Goal: Task Accomplishment & Management: Manage account settings

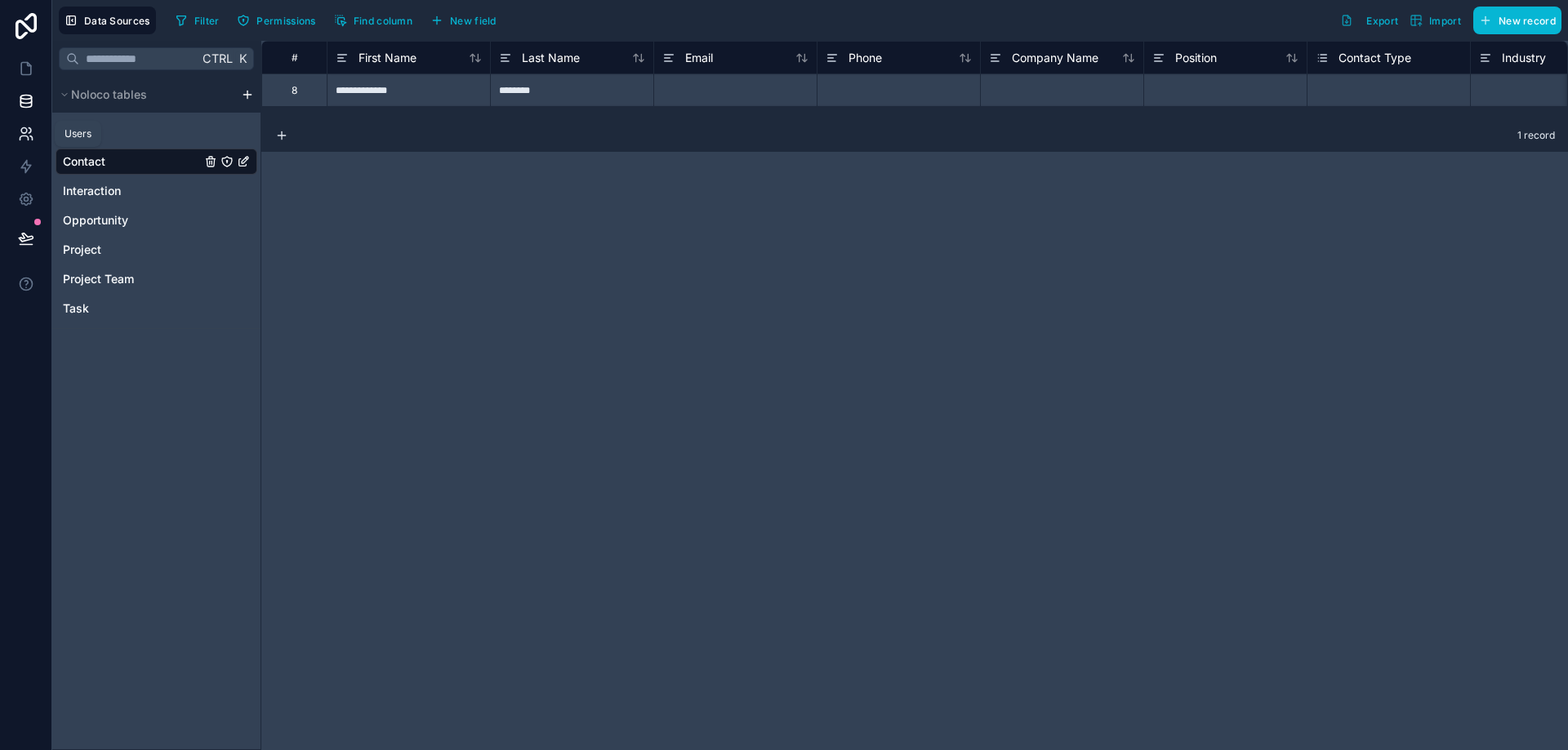
click at [31, 139] on icon at bounding box center [26, 133] width 16 height 16
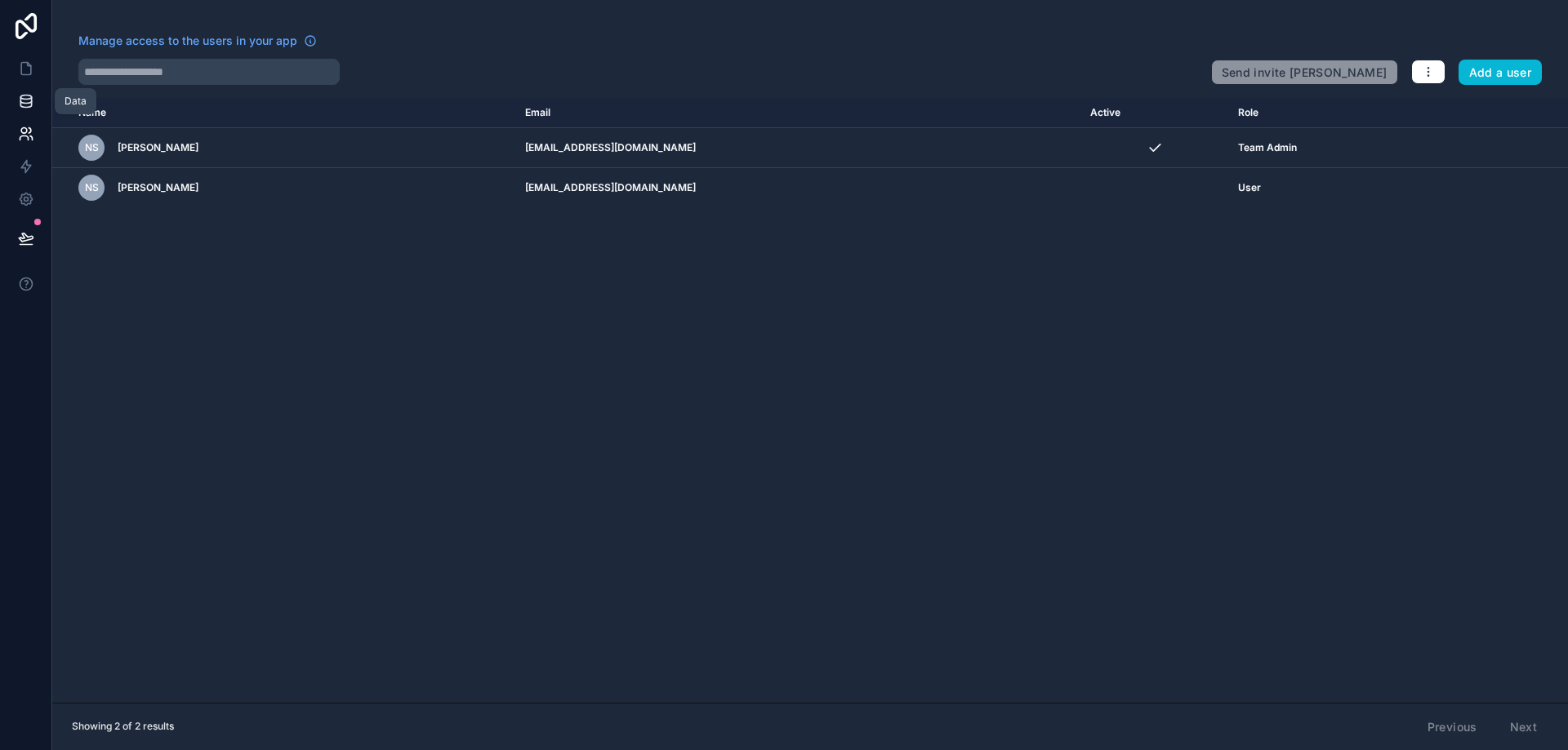
click at [18, 115] on link at bounding box center [26, 102] width 52 height 33
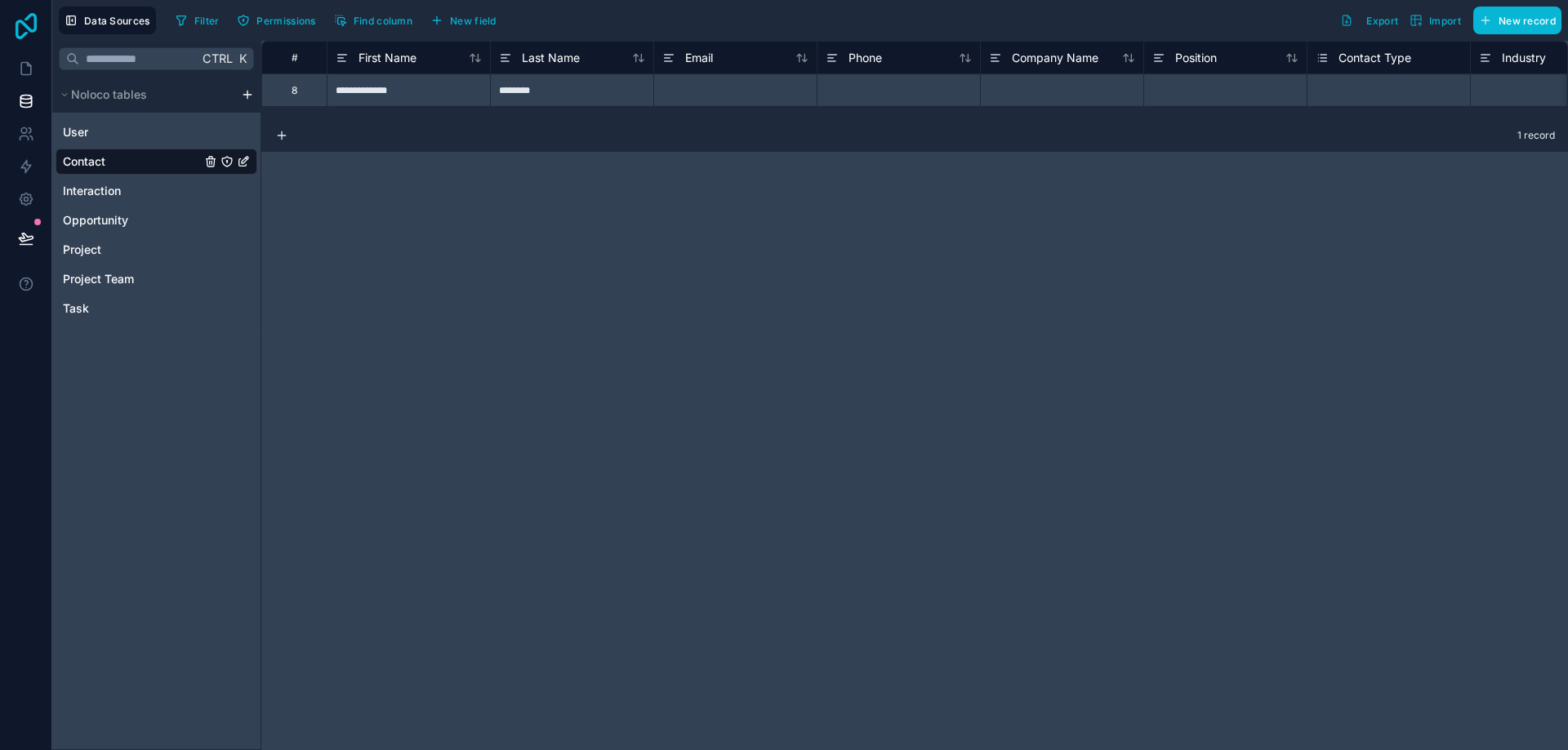
click at [20, 32] on icon at bounding box center [26, 26] width 33 height 26
click at [36, 33] on icon at bounding box center [26, 26] width 33 height 26
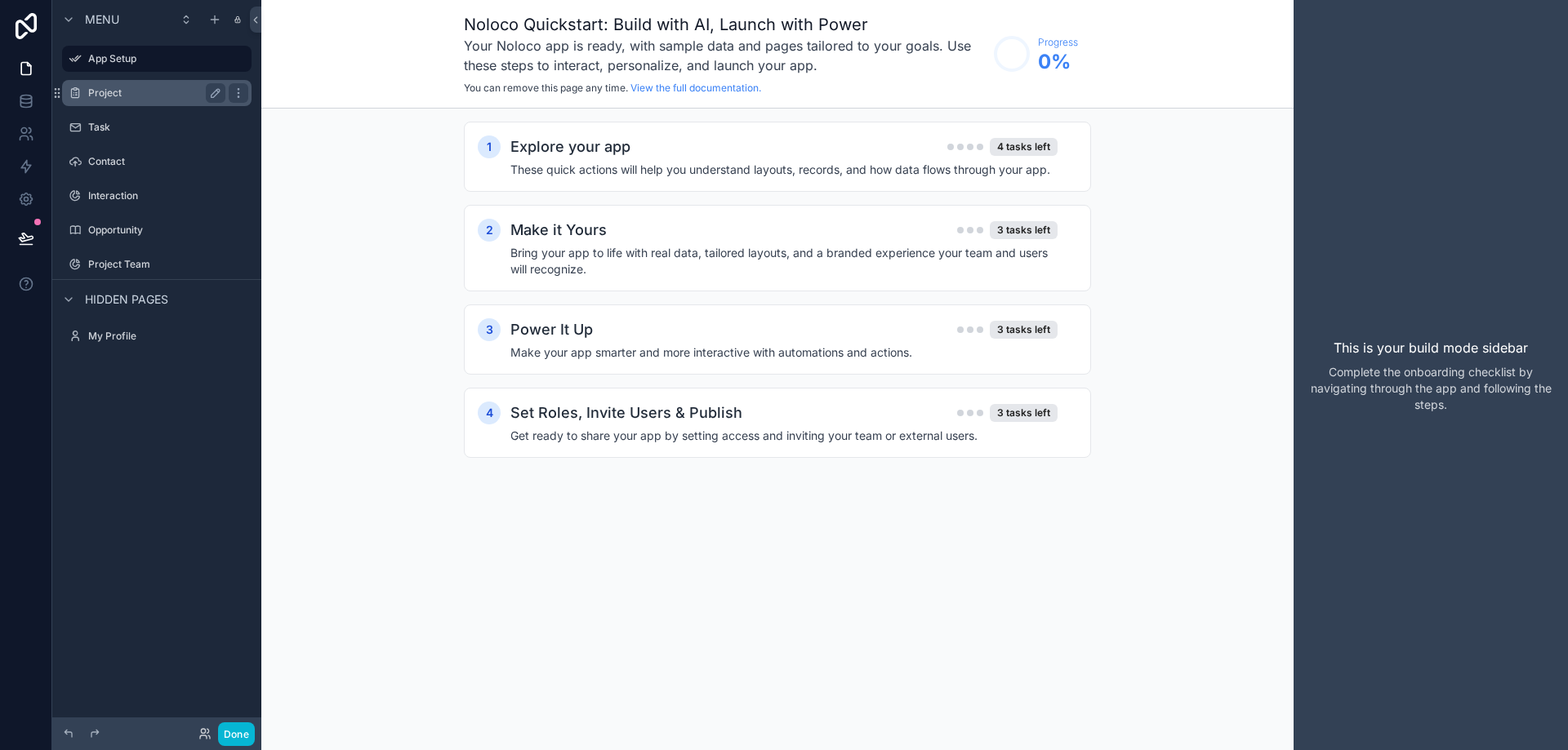
click at [118, 87] on label "Project" at bounding box center [153, 93] width 130 height 13
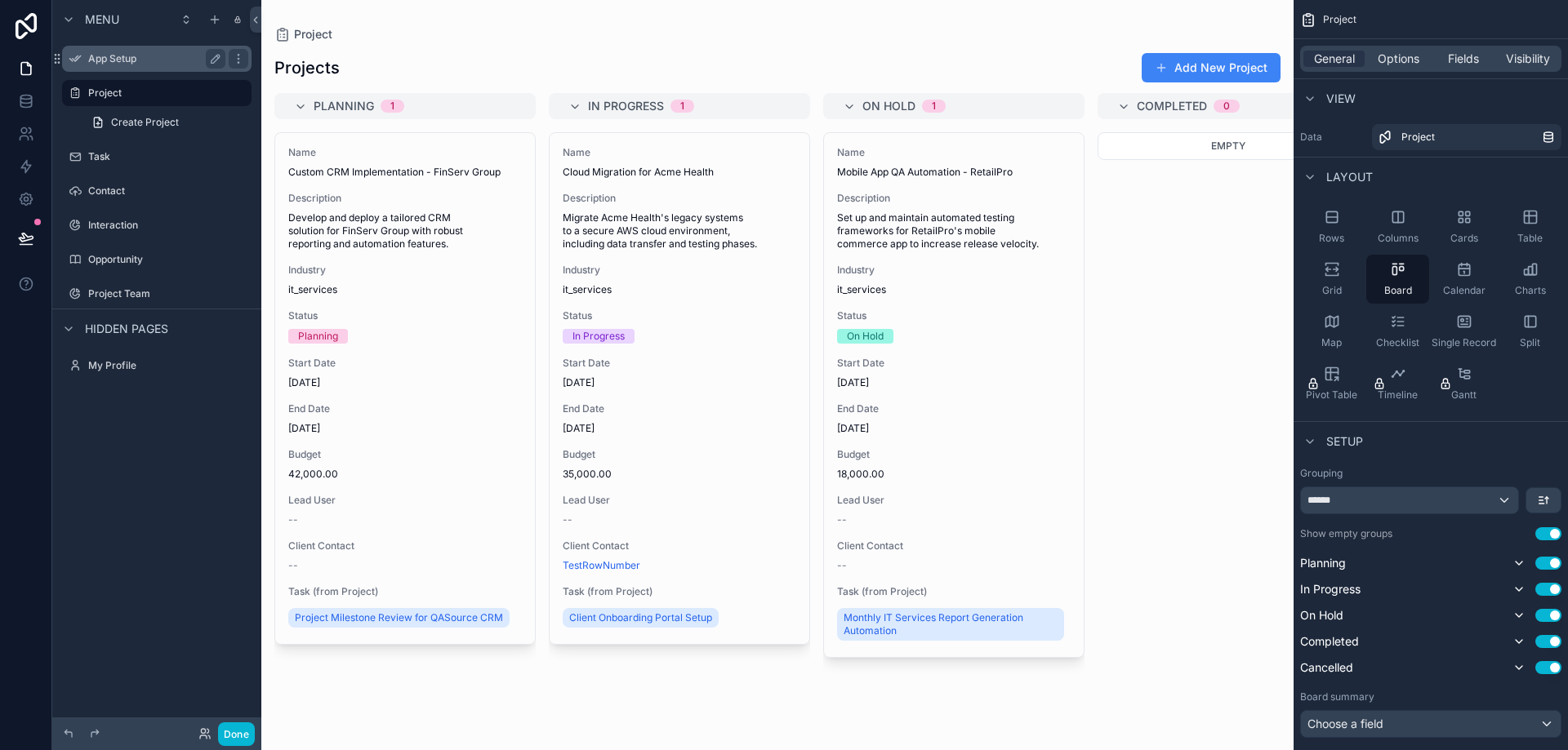
click at [116, 63] on label "App Setup" at bounding box center [153, 59] width 130 height 13
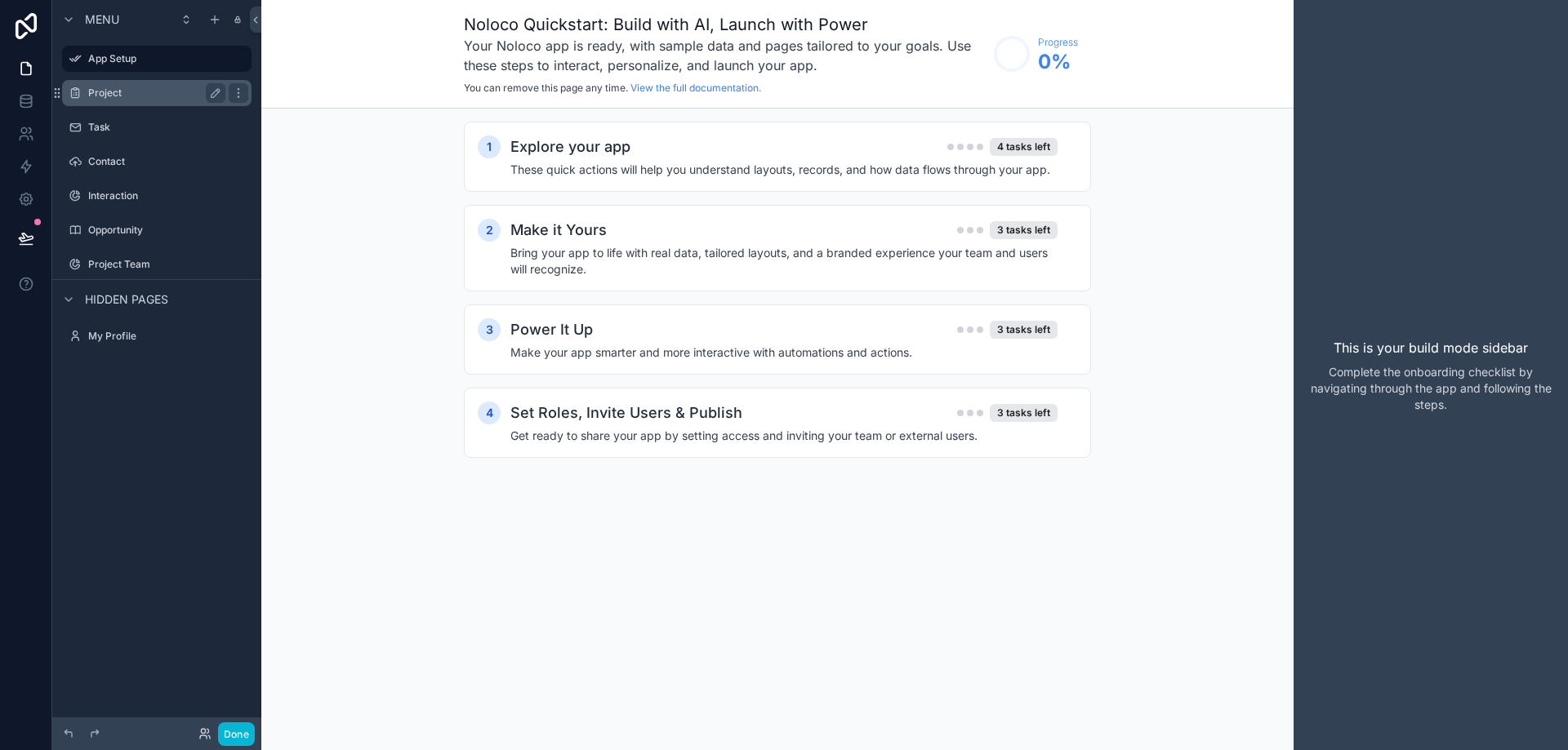
click at [103, 85] on div "Project" at bounding box center [156, 93] width 137 height 19
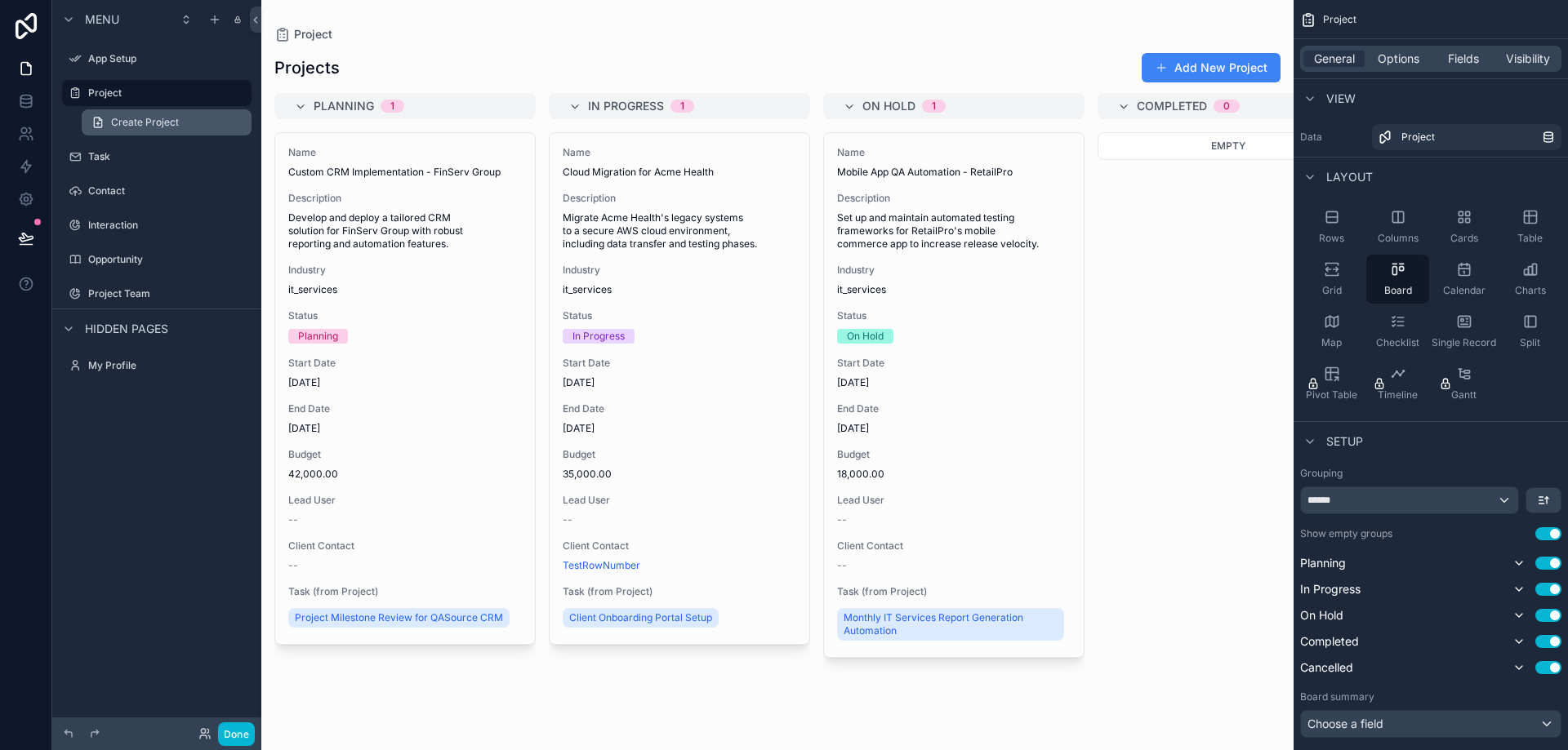
click at [140, 119] on span "Create Project" at bounding box center [145, 123] width 68 height 13
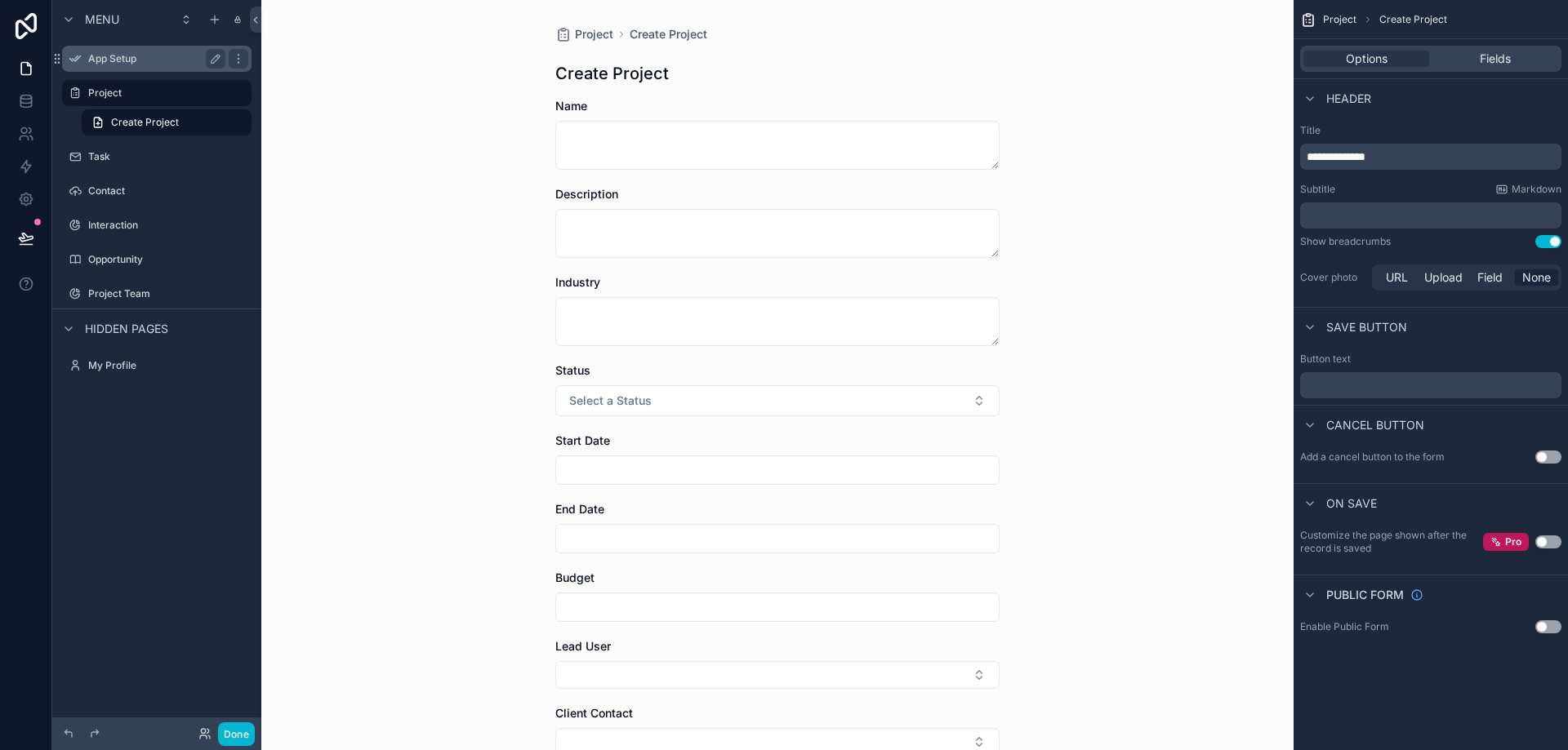
click at [104, 64] on label "App Setup" at bounding box center [153, 59] width 130 height 13
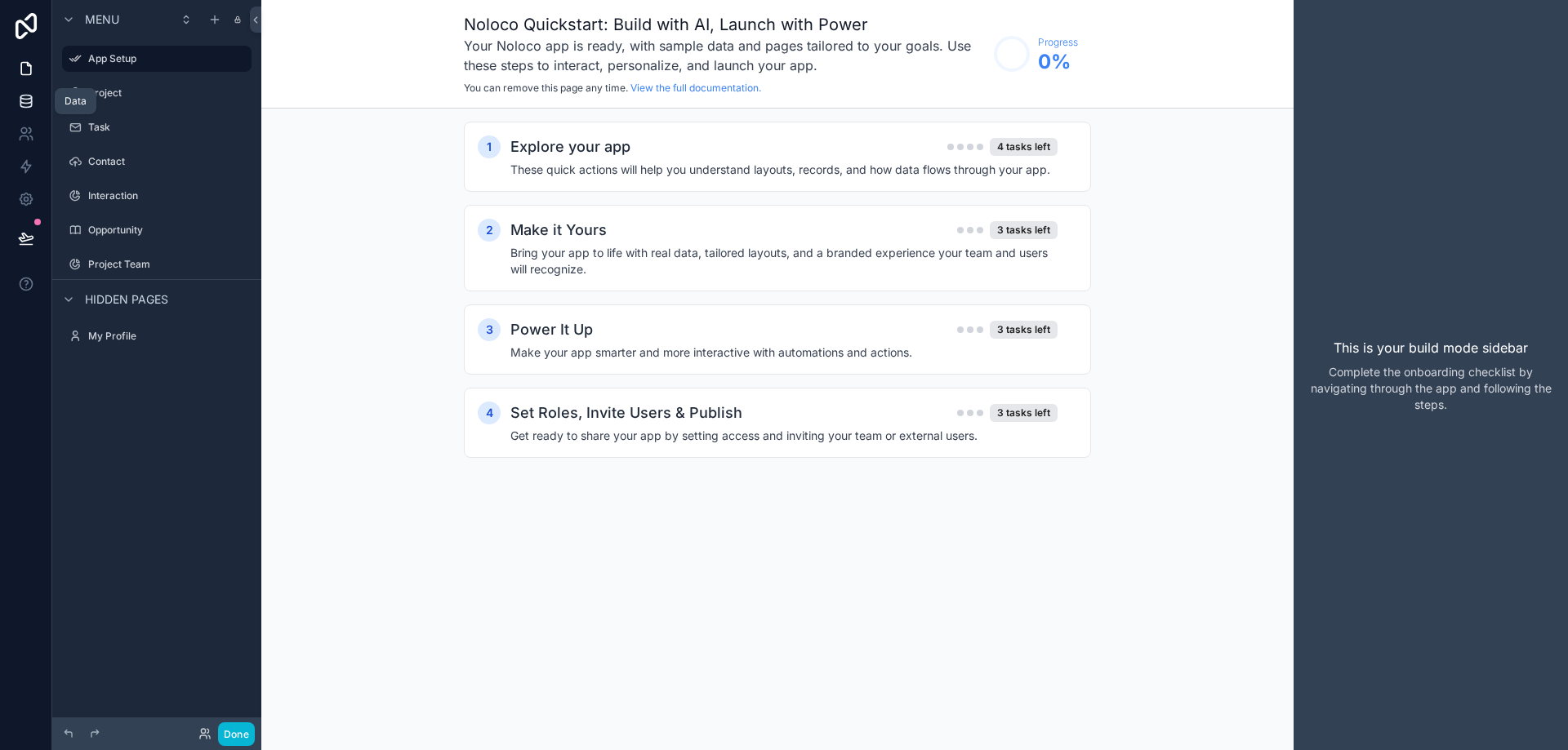
click at [28, 101] on icon at bounding box center [26, 101] width 16 height 16
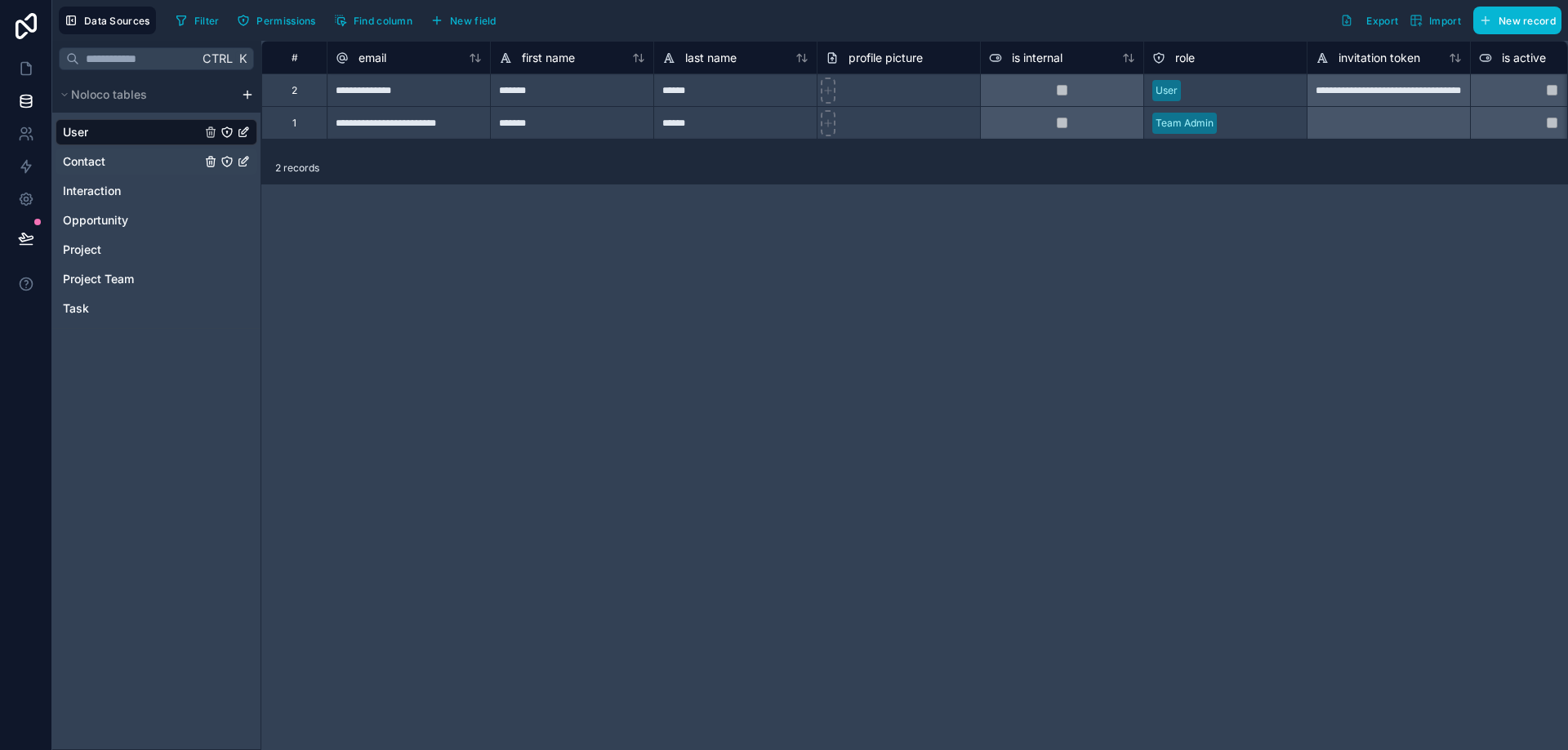
click at [133, 166] on div "Contact" at bounding box center [156, 161] width 201 height 26
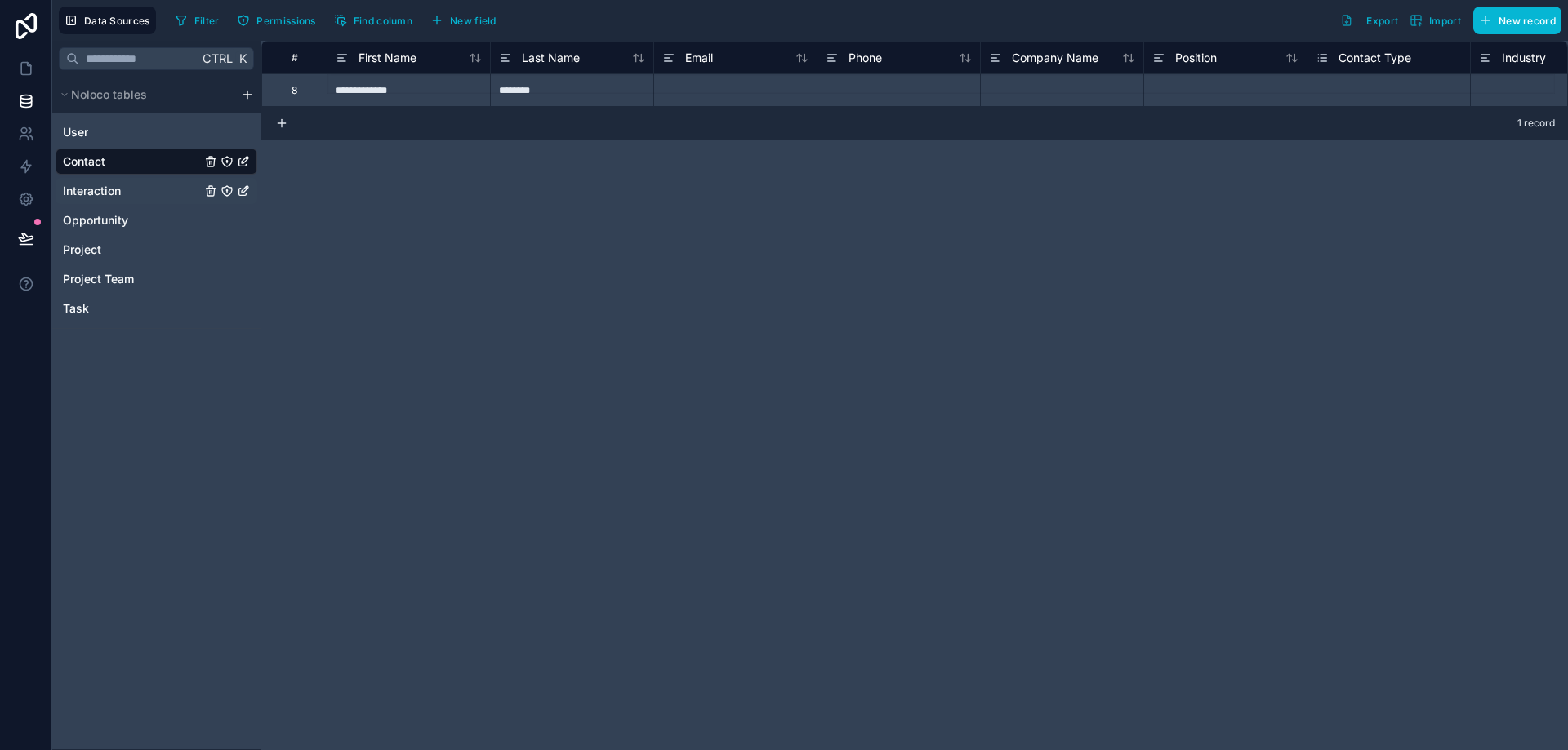
click at [102, 194] on span "Interaction" at bounding box center [92, 191] width 58 height 16
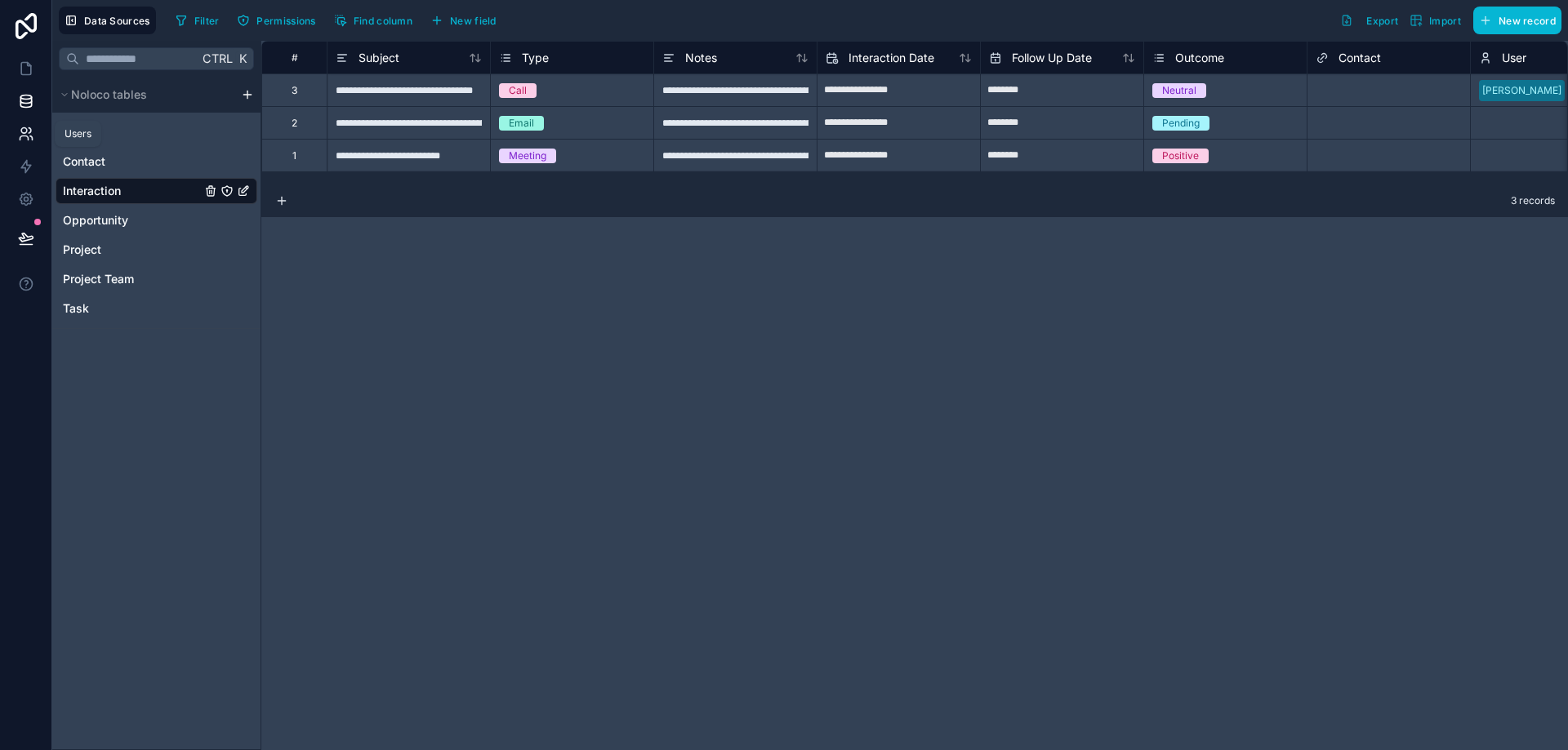
click at [25, 139] on icon at bounding box center [26, 133] width 16 height 16
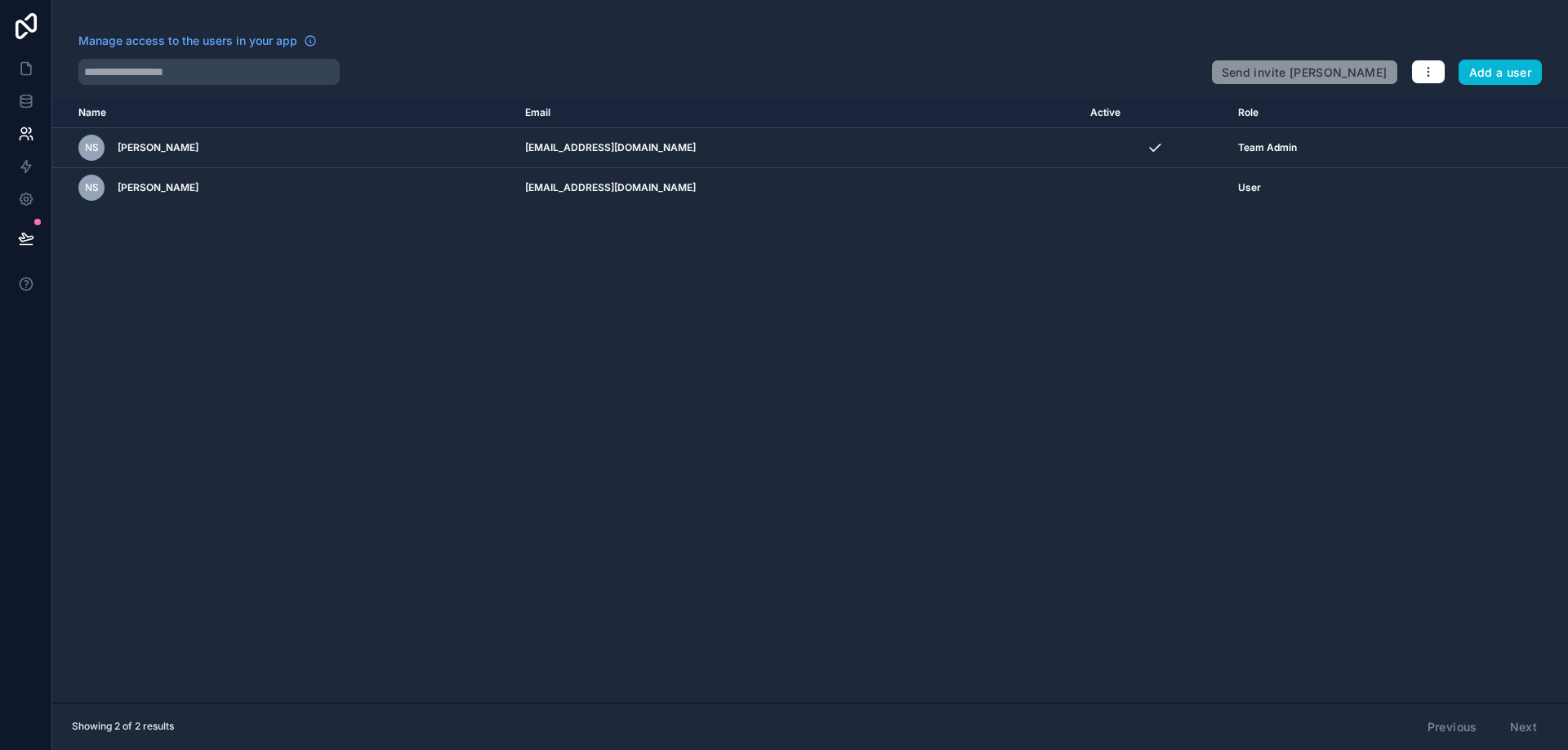
click at [33, 39] on link at bounding box center [26, 26] width 52 height 52
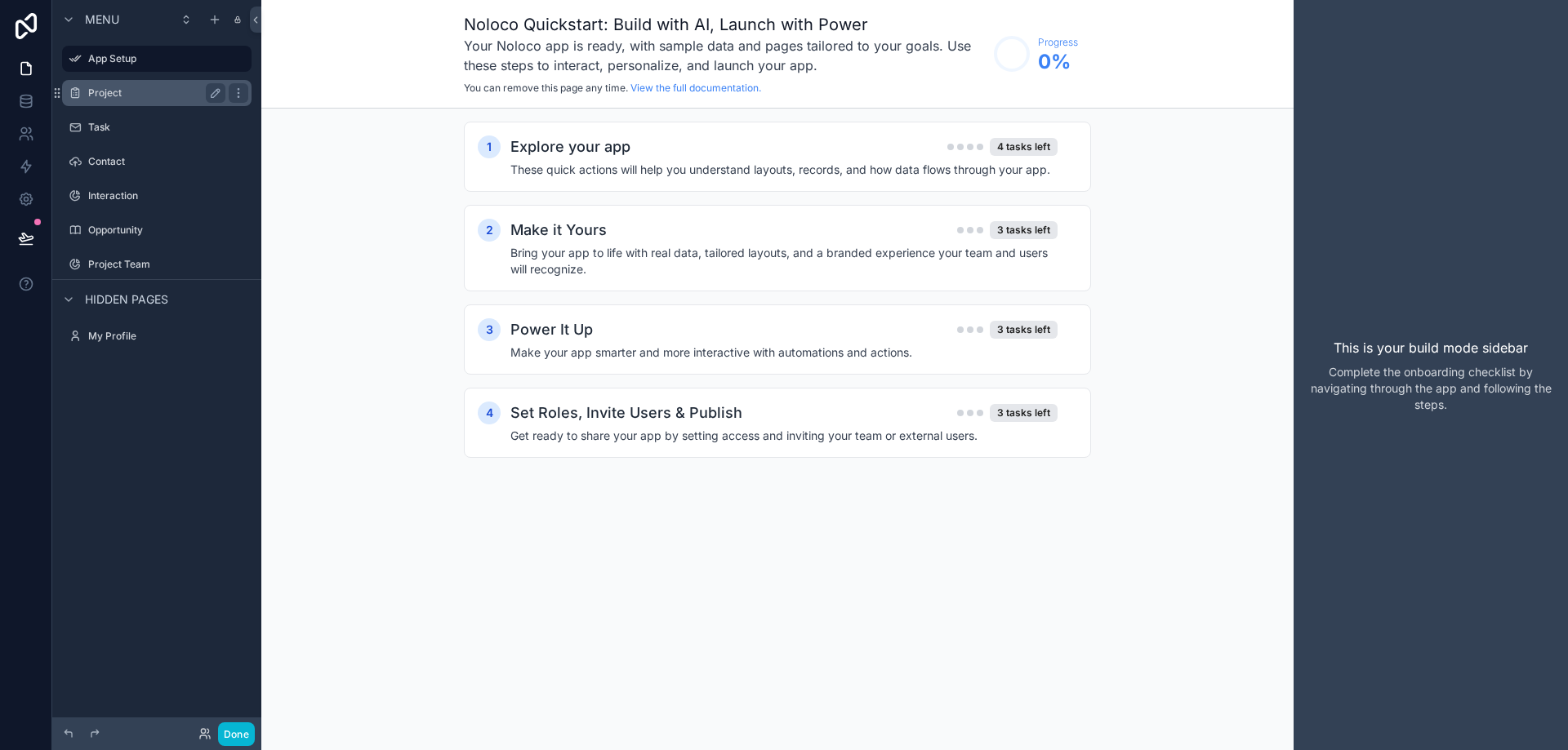
click at [105, 101] on div "Project" at bounding box center [156, 93] width 137 height 19
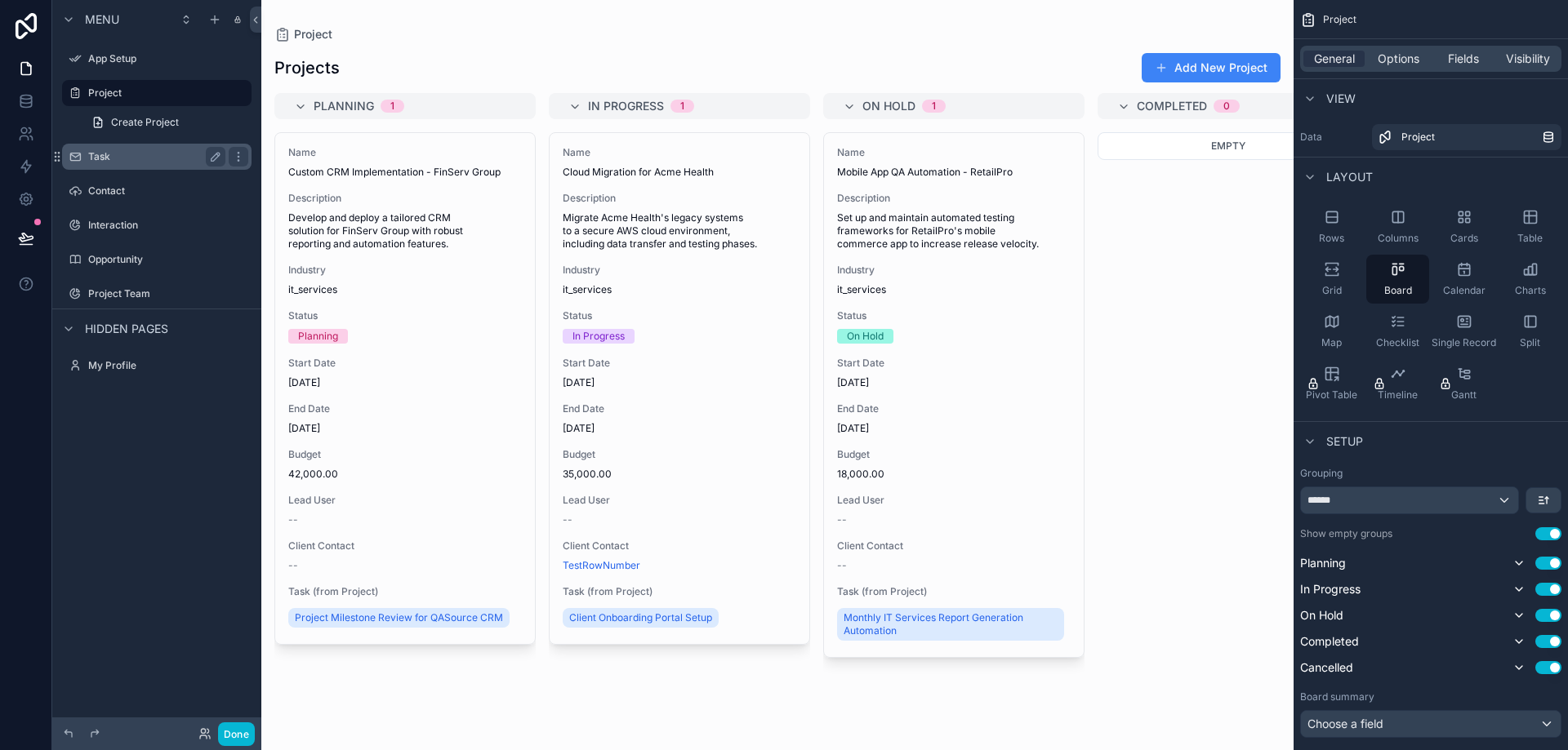
click at [118, 157] on label "Task" at bounding box center [153, 157] width 130 height 13
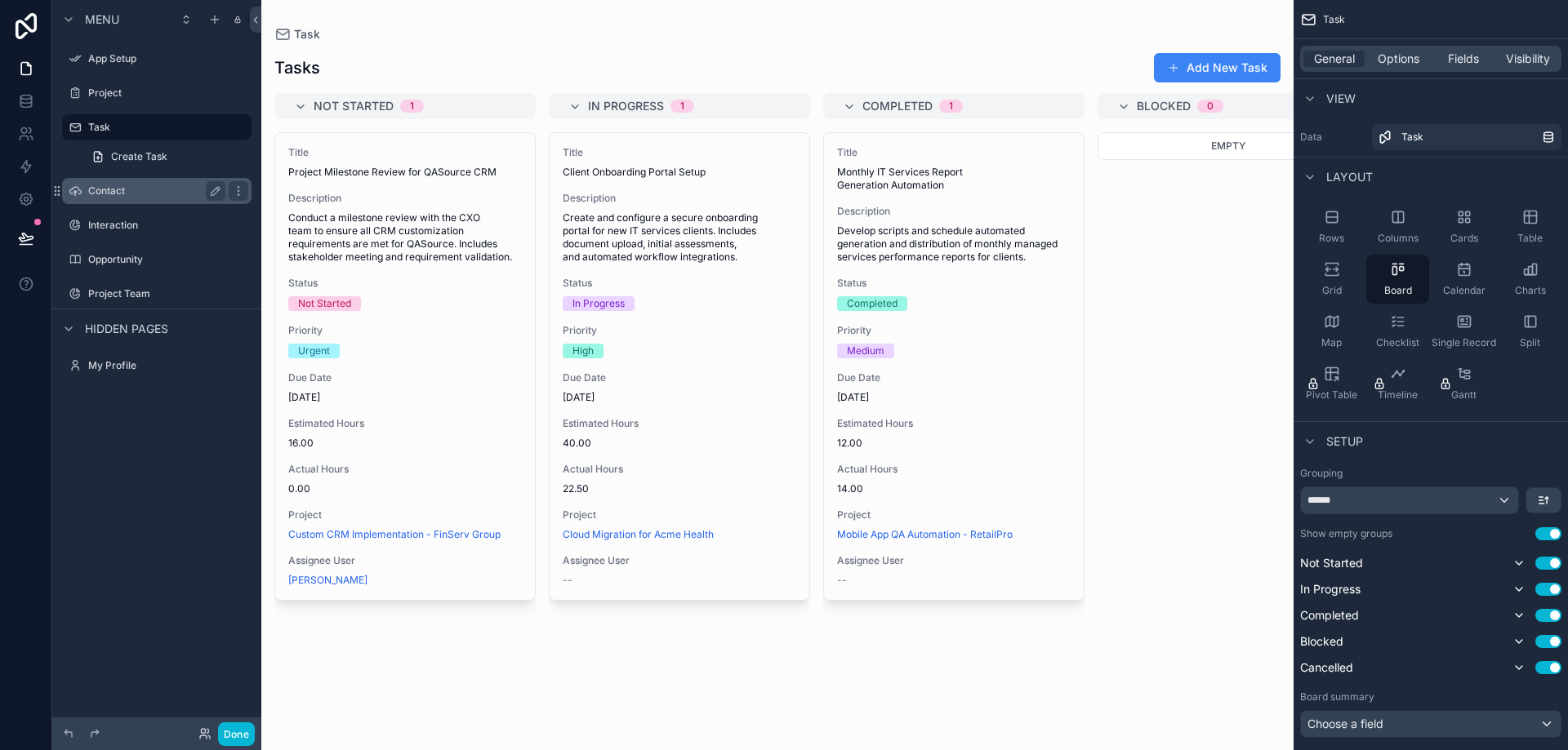
click at [112, 184] on div "Contact" at bounding box center [156, 191] width 137 height 19
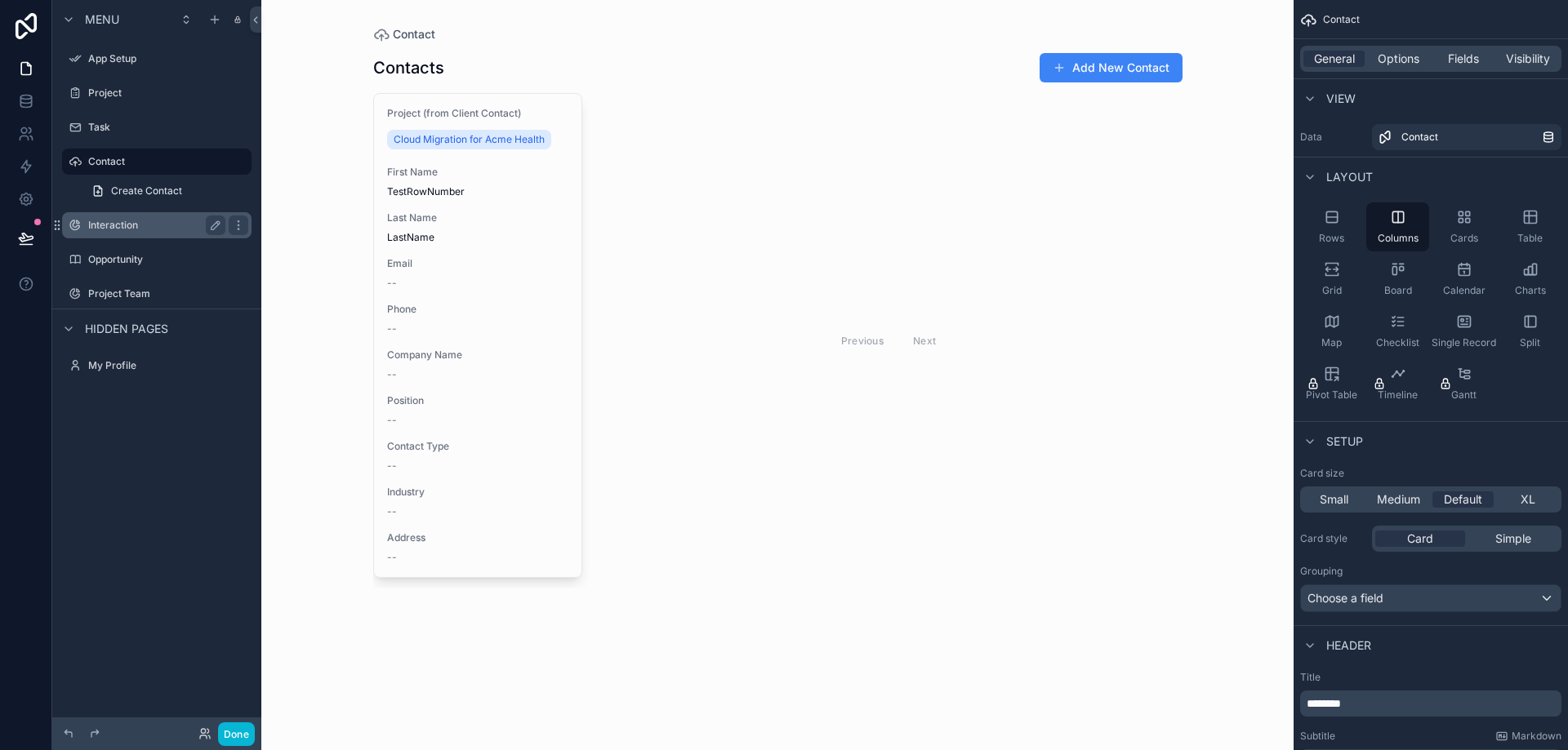
click at [113, 223] on label "Interaction" at bounding box center [153, 225] width 130 height 13
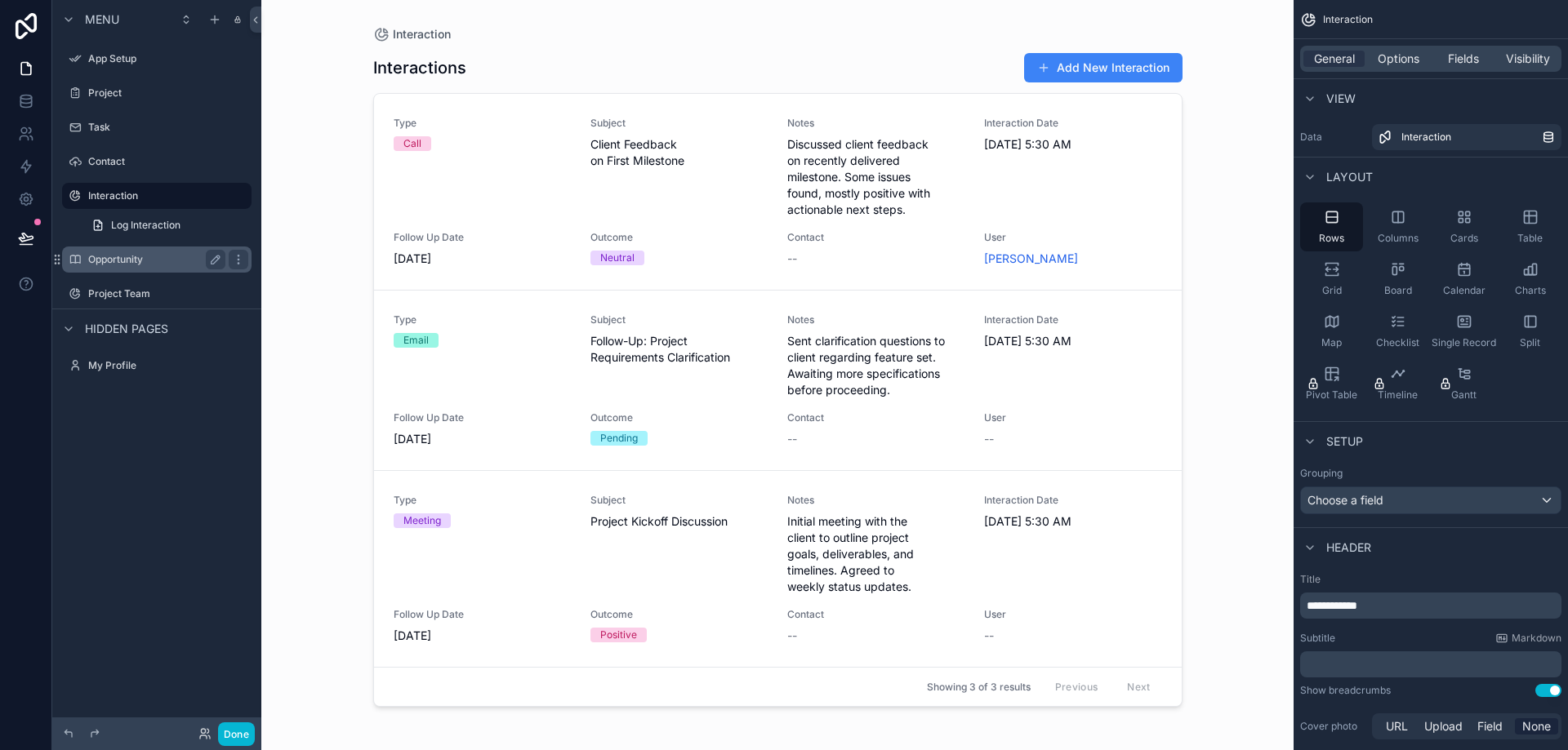
click at [114, 268] on div "Opportunity" at bounding box center [156, 260] width 137 height 19
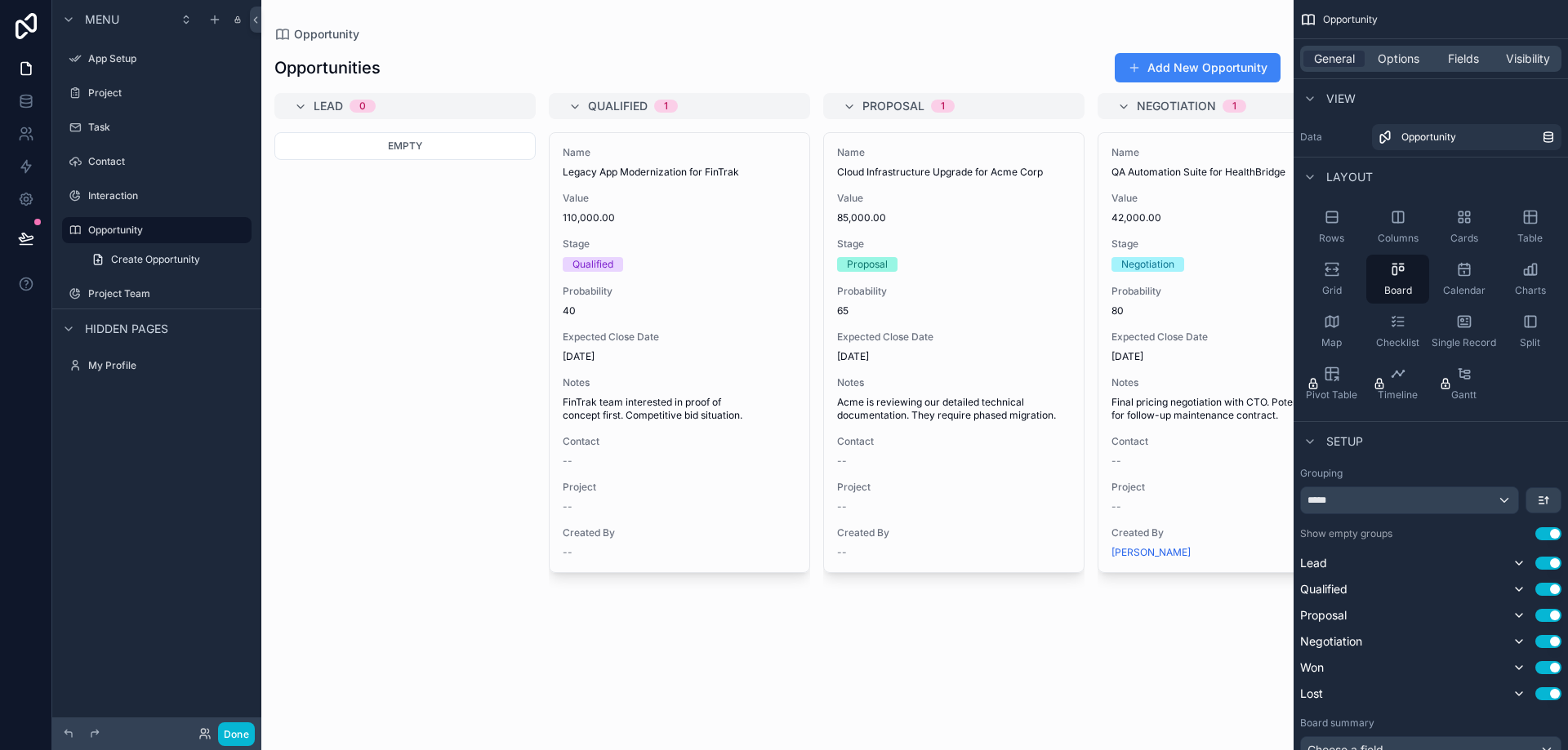
click at [114, 327] on span "Hidden pages" at bounding box center [127, 329] width 83 height 16
click at [110, 371] on label "My Profile" at bounding box center [153, 366] width 130 height 13
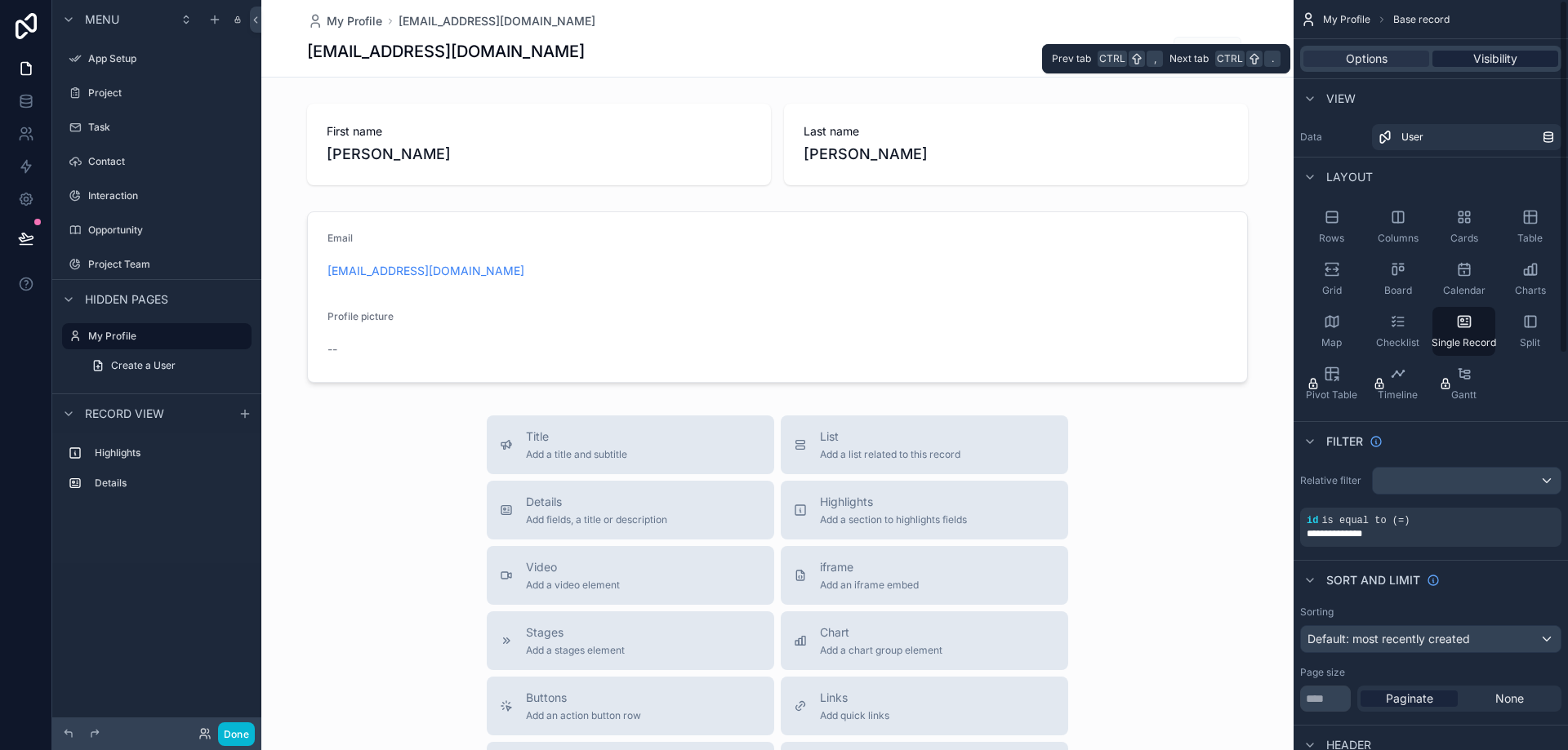
click at [1520, 58] on div "Visibility" at bounding box center [1494, 59] width 126 height 16
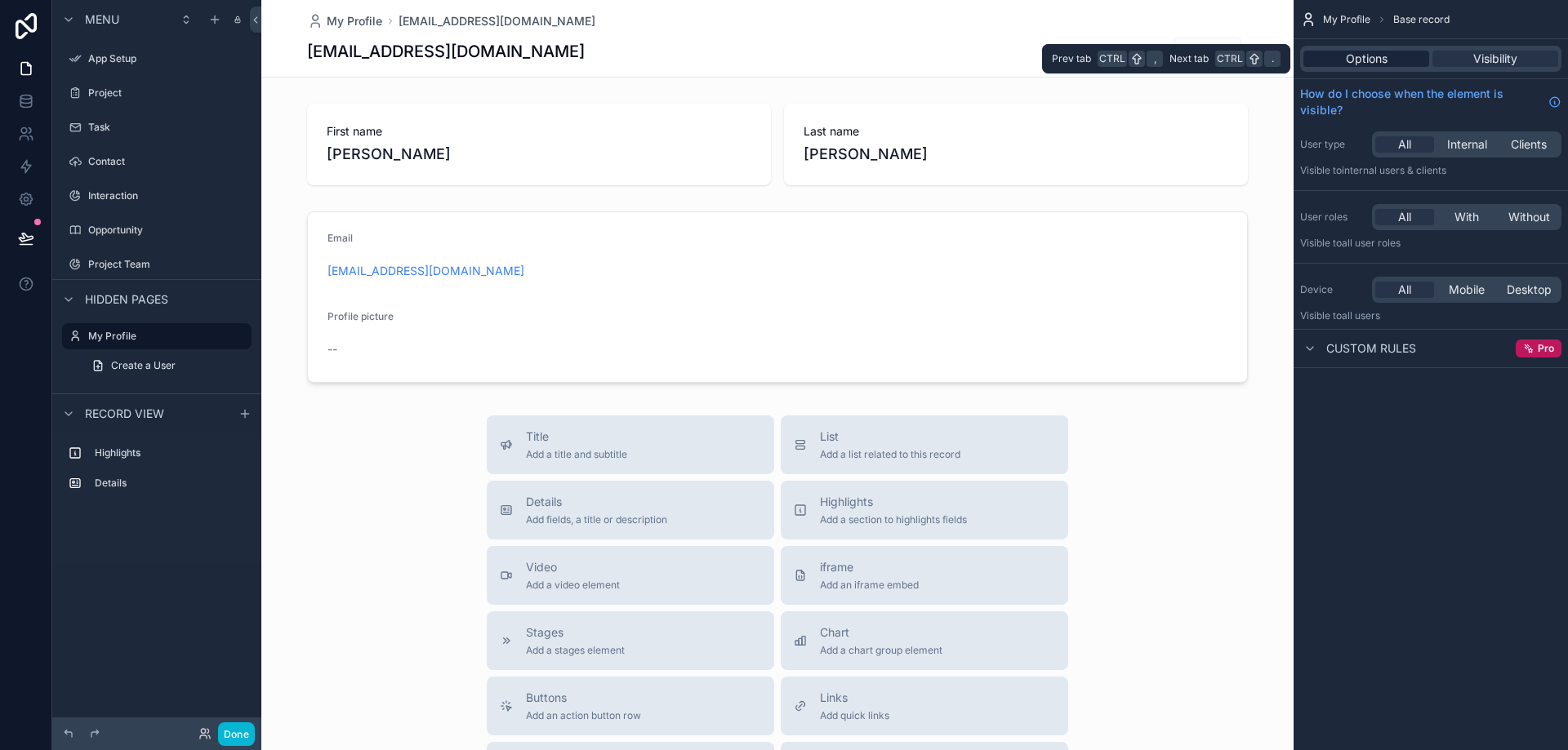
click at [1383, 63] on span "Options" at bounding box center [1366, 59] width 41 height 16
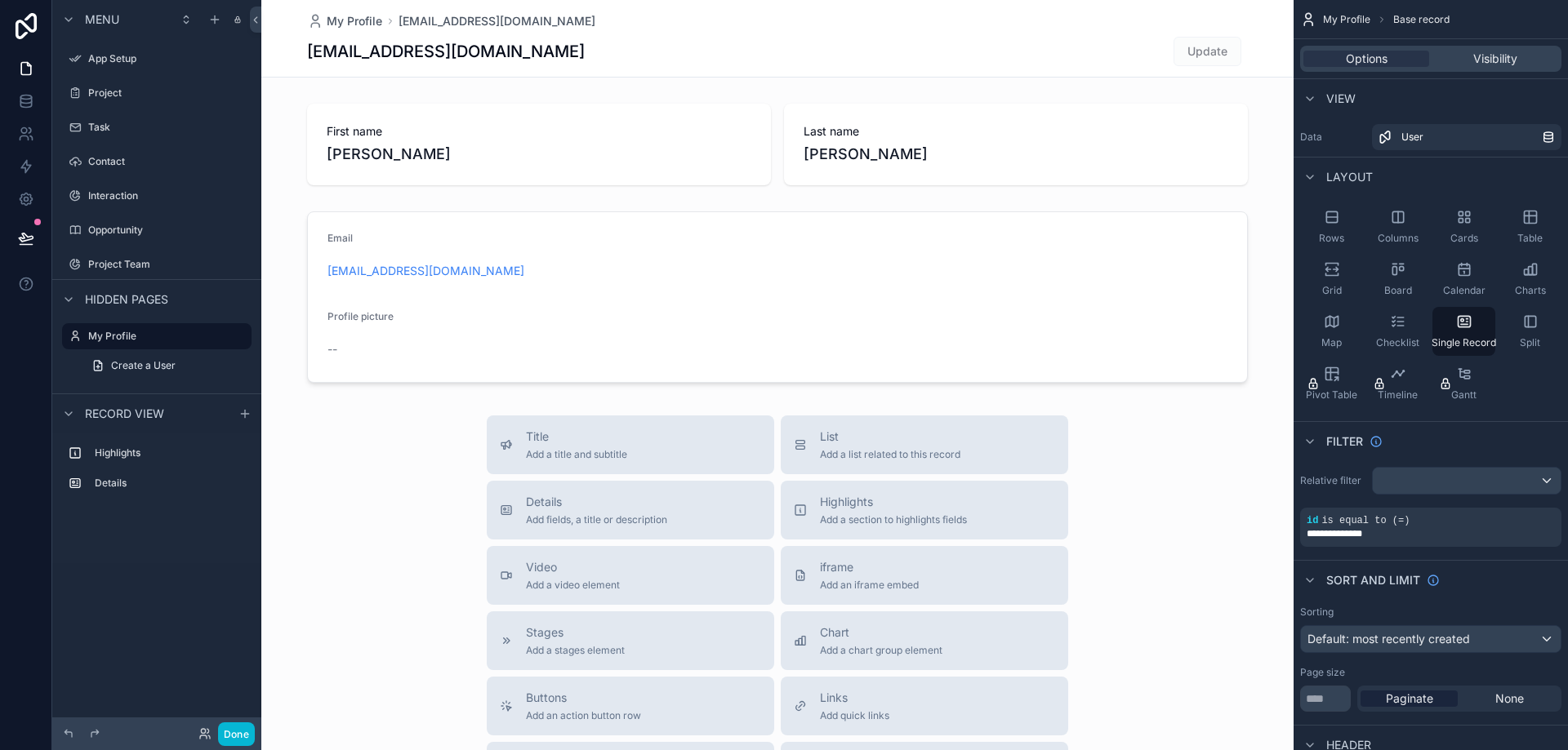
drag, startPoint x: 339, startPoint y: 165, endPoint x: 469, endPoint y: 165, distance: 130.0
click at [469, 165] on div "scrollable content" at bounding box center [777, 564] width 1032 height 1128
click at [364, 316] on div "scrollable content" at bounding box center [777, 297] width 1032 height 184
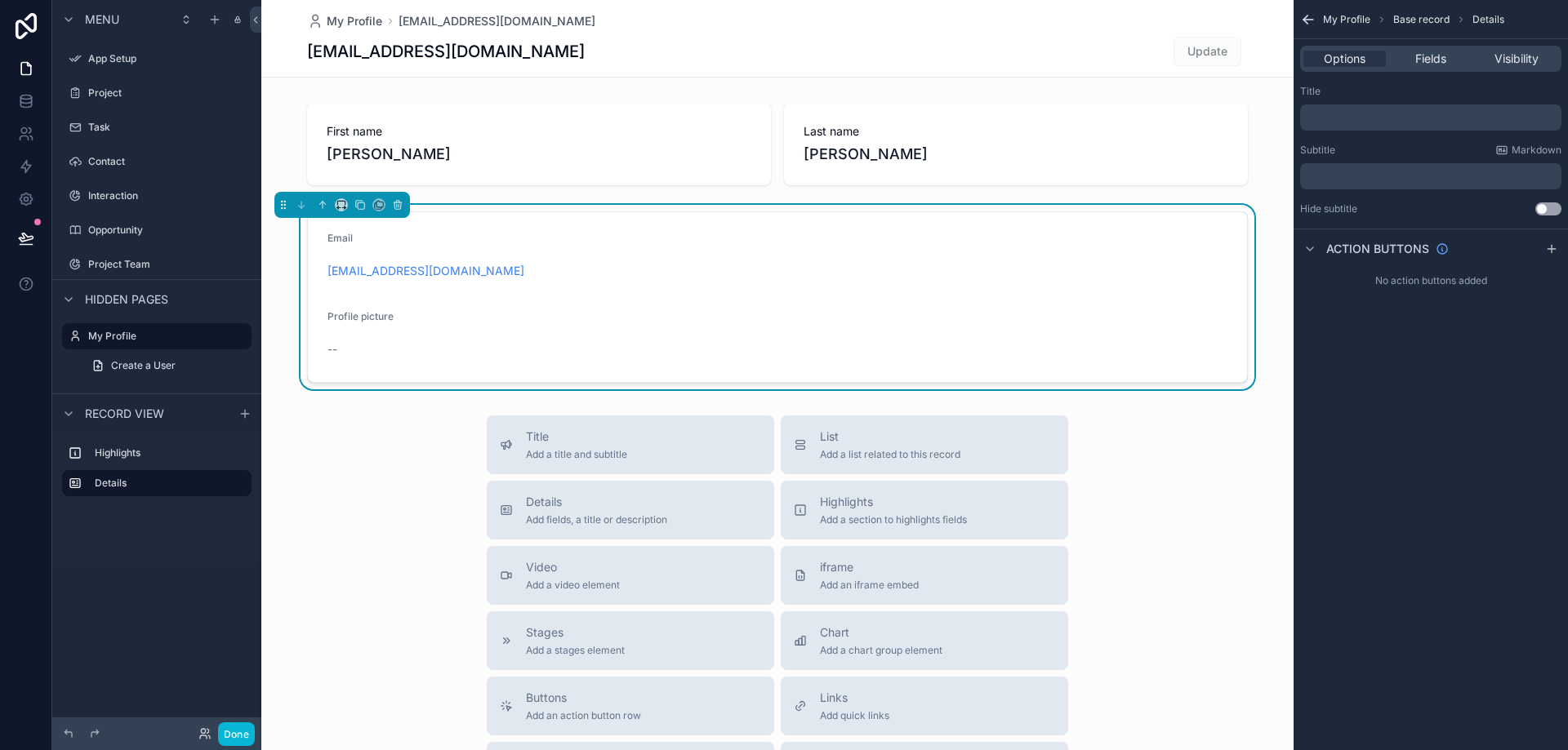
click at [344, 323] on div "Profile picture" at bounding box center [434, 320] width 216 height 19
click at [204, 738] on icon at bounding box center [205, 735] width 13 height 13
click at [584, 309] on form "Email [EMAIL_ADDRESS][DOMAIN_NAME] Profile picture --" at bounding box center [777, 296] width 939 height 170
click at [1446, 59] on span "Fields" at bounding box center [1430, 59] width 31 height 16
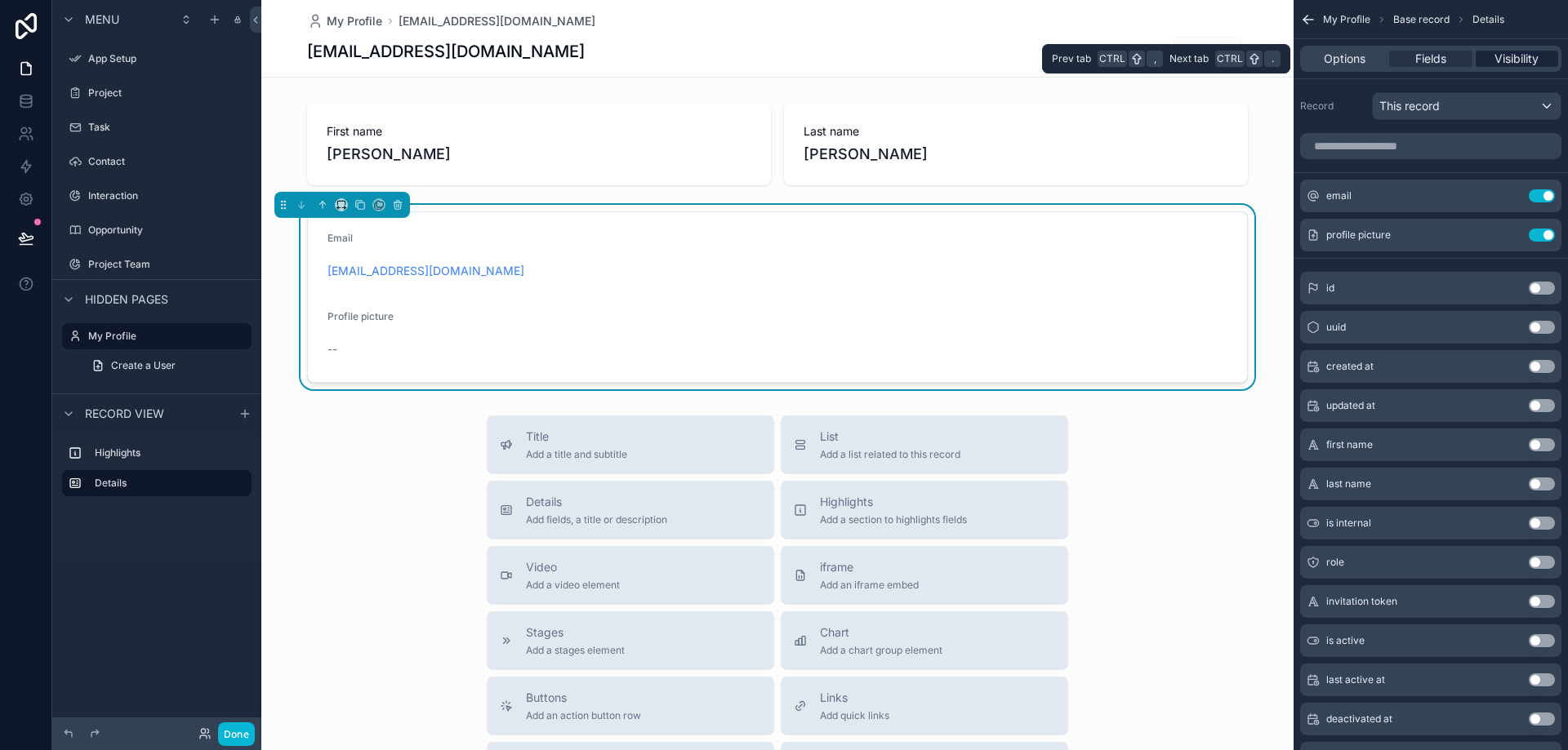
click at [1514, 58] on span "Visibility" at bounding box center [1516, 59] width 44 height 16
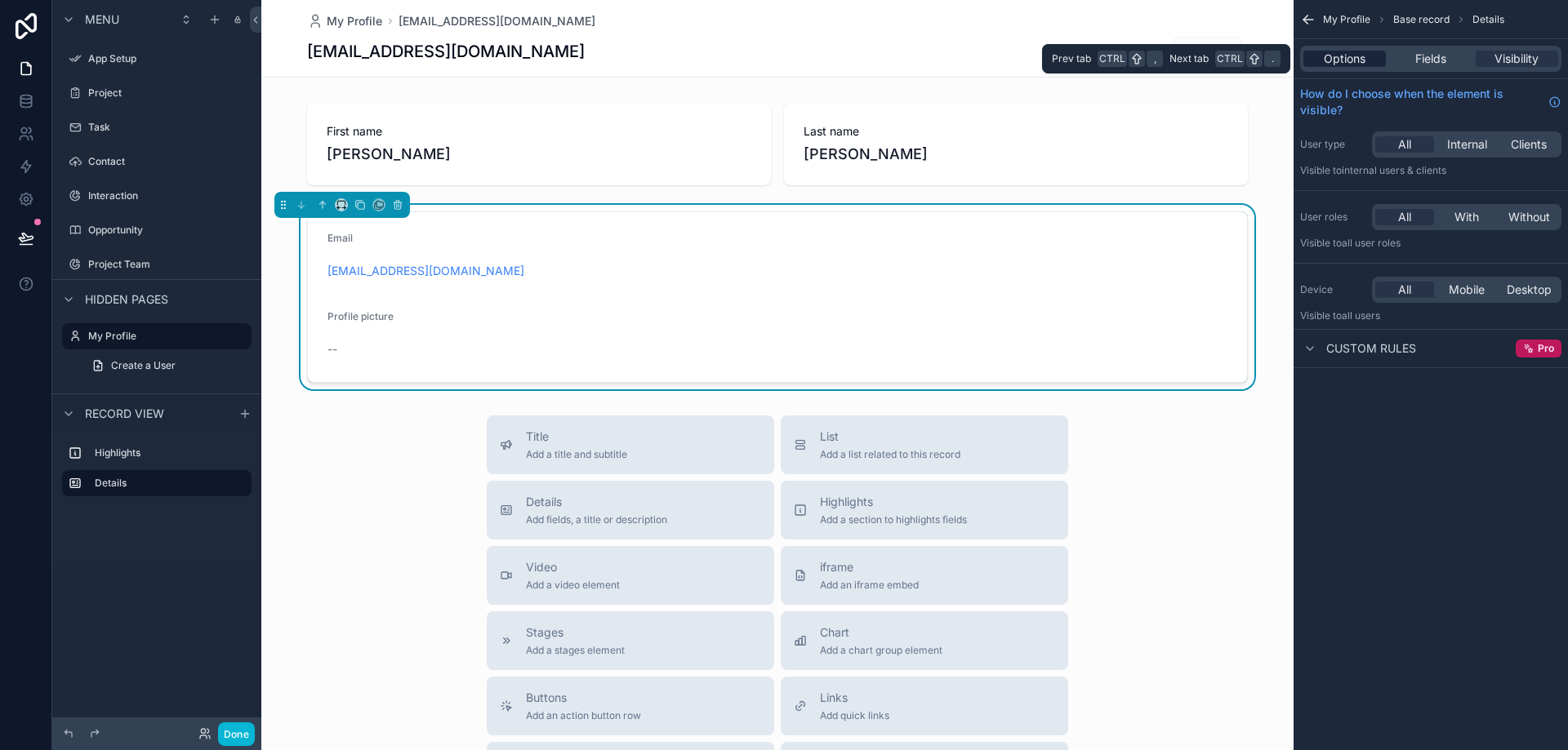
click at [1346, 62] on span "Options" at bounding box center [1344, 59] width 41 height 16
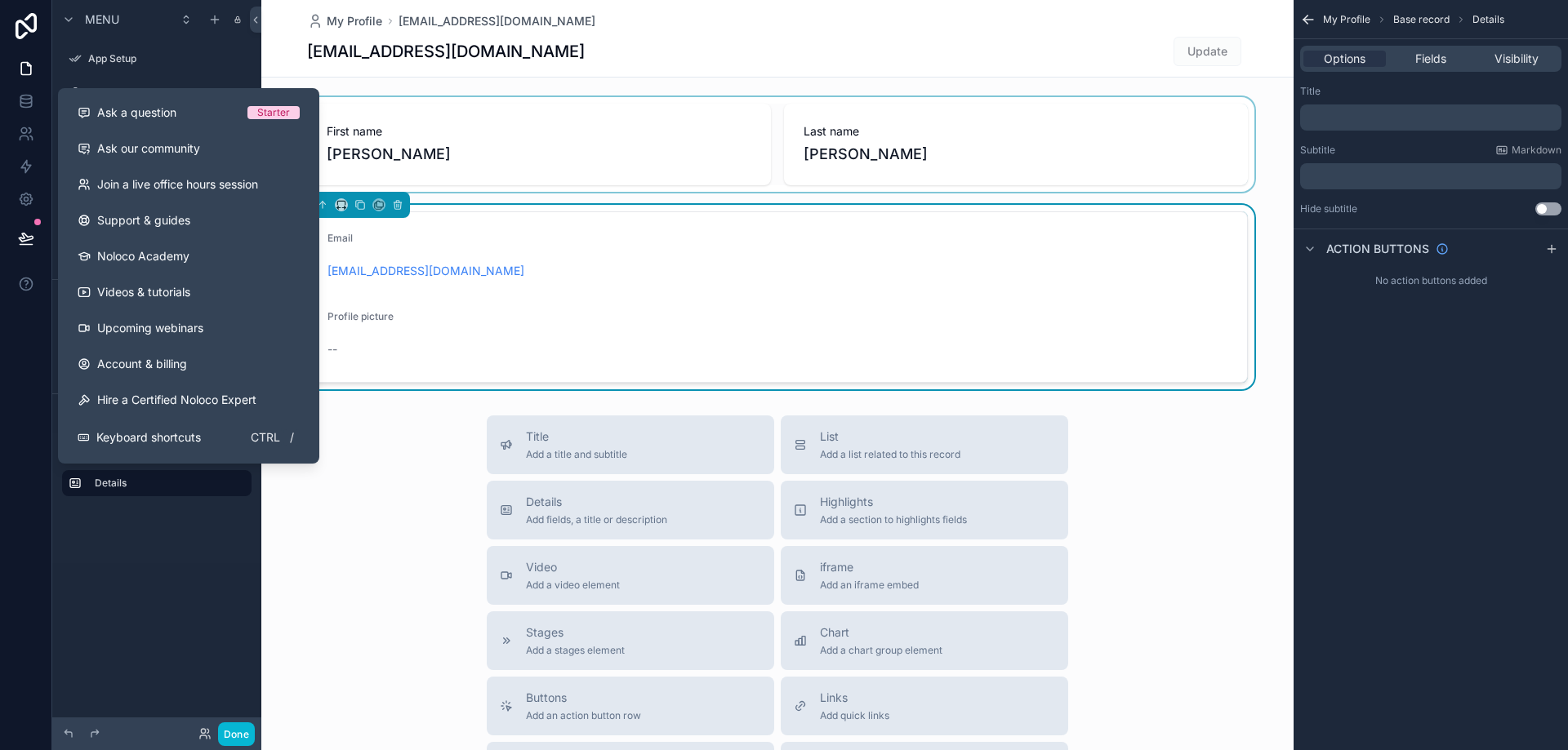
click at [553, 142] on div "scrollable content" at bounding box center [777, 144] width 1032 height 95
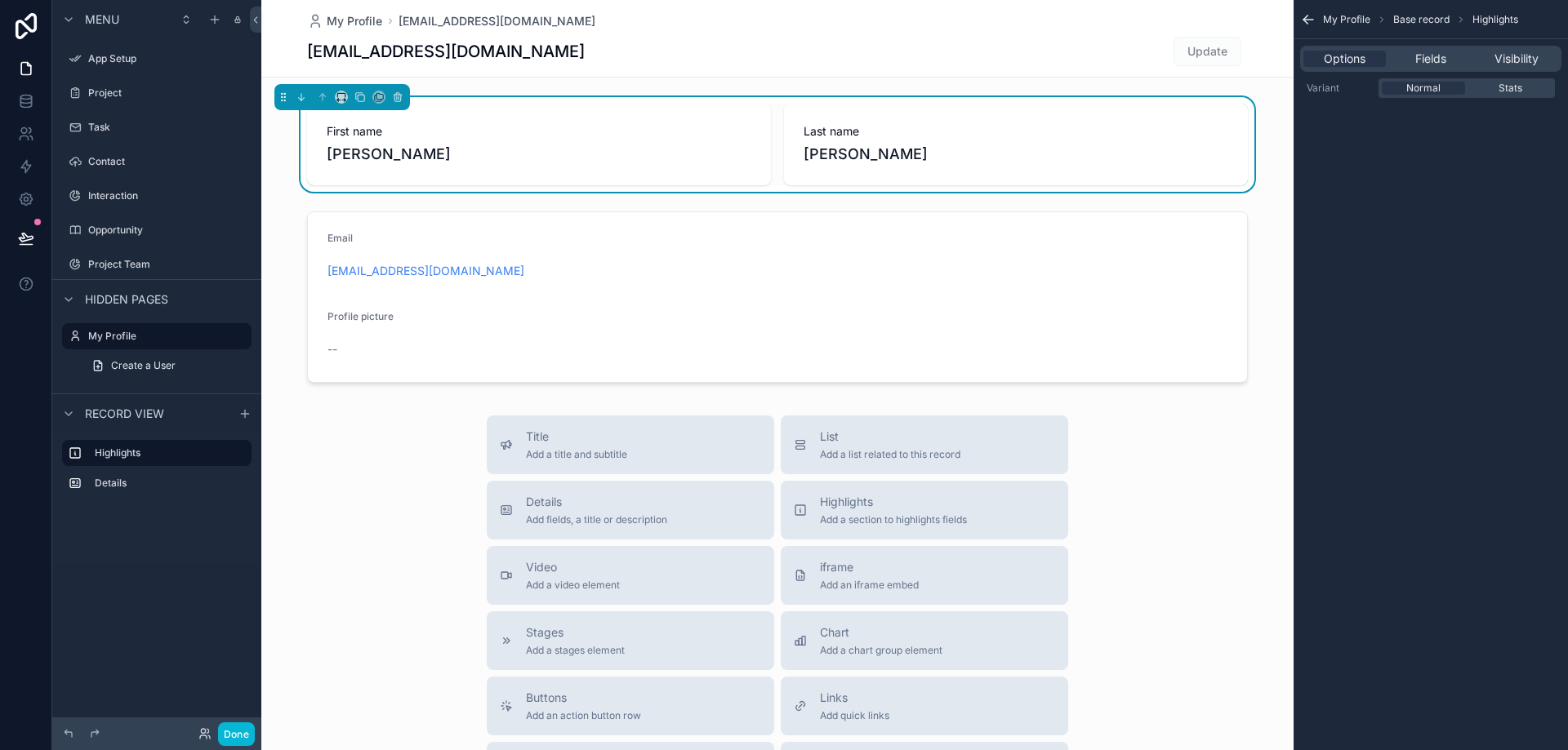
click at [665, 59] on div "[EMAIL_ADDRESS][DOMAIN_NAME] Update" at bounding box center [777, 51] width 941 height 31
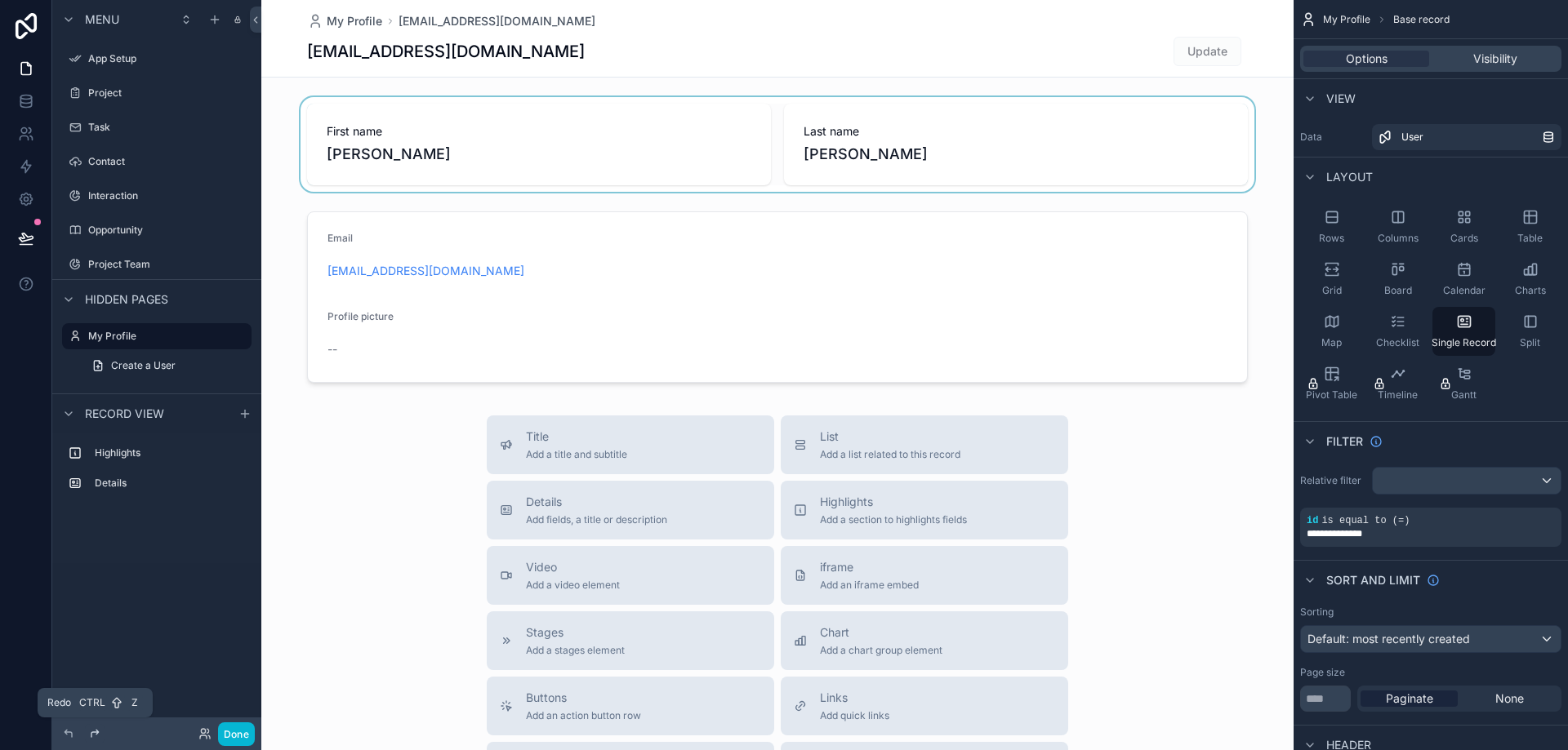
click at [92, 728] on icon at bounding box center [95, 735] width 13 height 13
click at [59, 729] on div at bounding box center [68, 734] width 19 height 19
